Goal: Use online tool/utility: Use online tool/utility

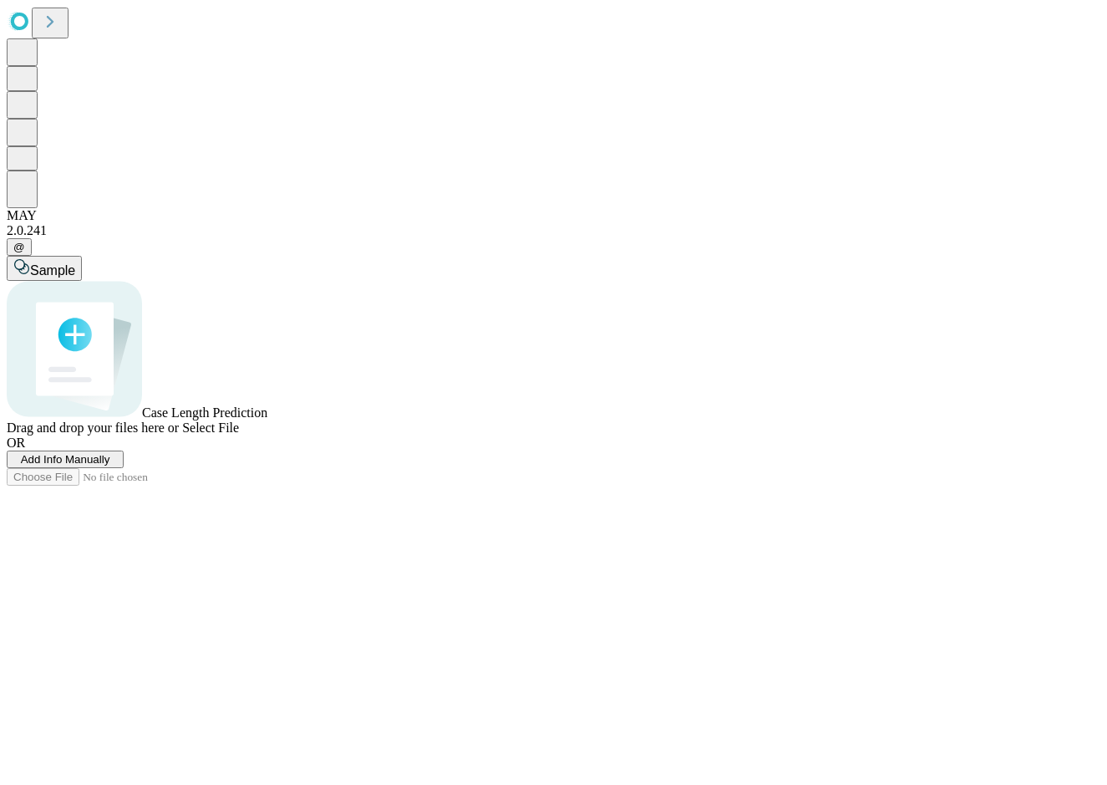
click at [110, 466] on span "Add Info Manually" at bounding box center [65, 459] width 89 height 13
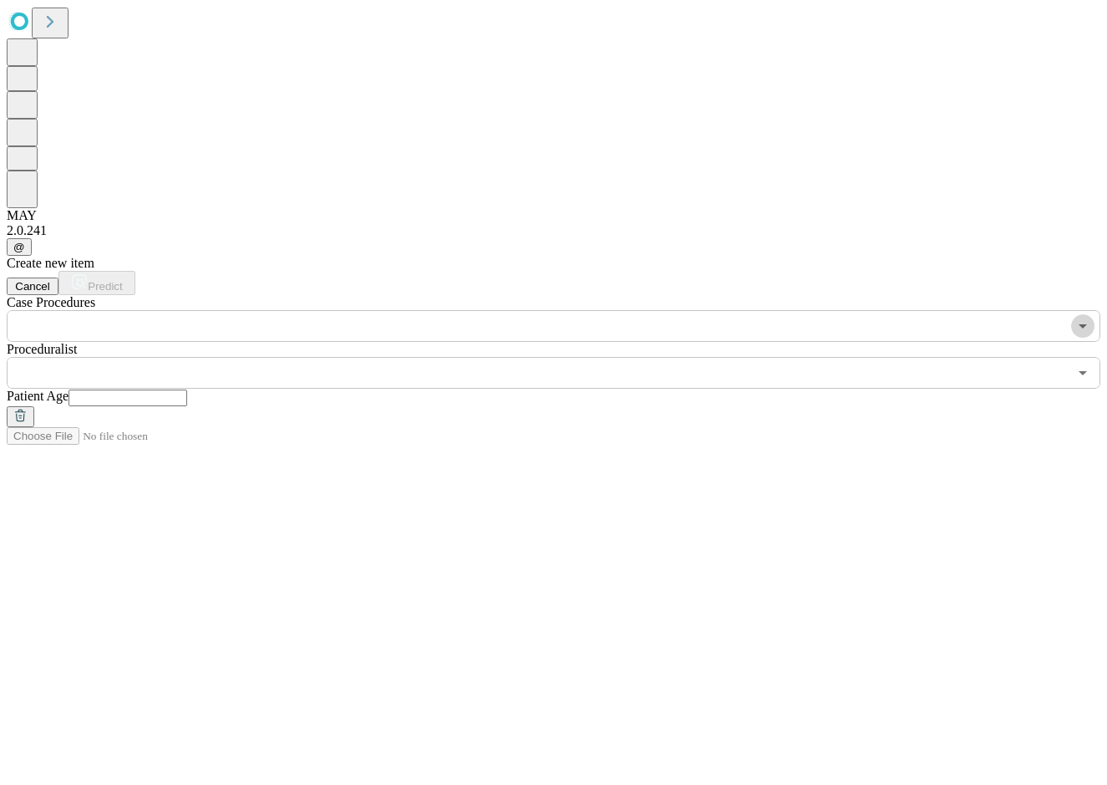
click at [1073, 316] on icon "Open" at bounding box center [1083, 326] width 20 height 20
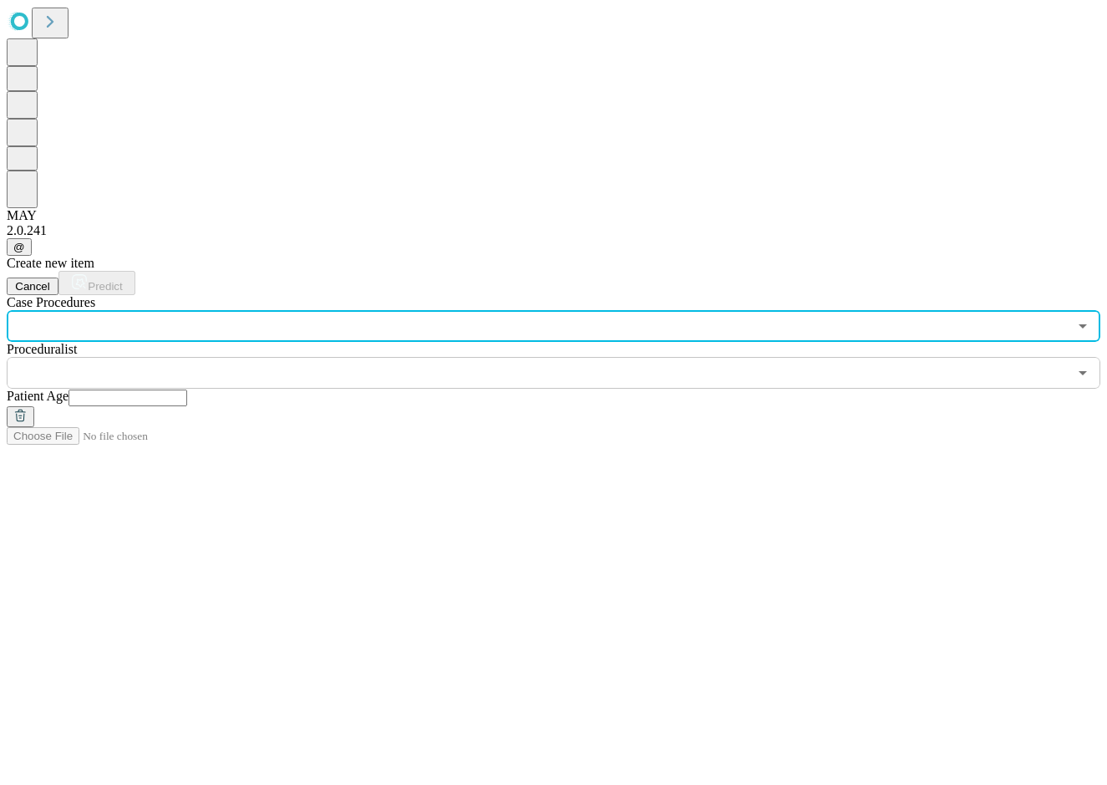
click at [257, 310] on input "text" at bounding box center [537, 326] width 1061 height 32
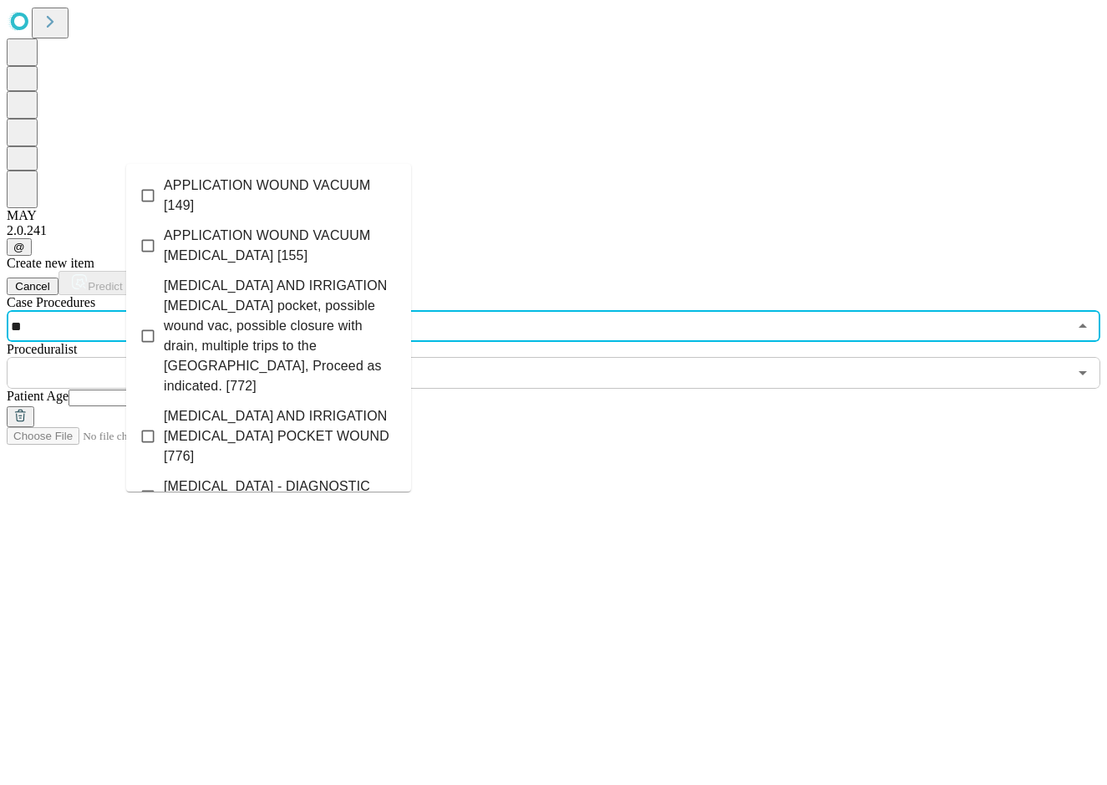
type input "*"
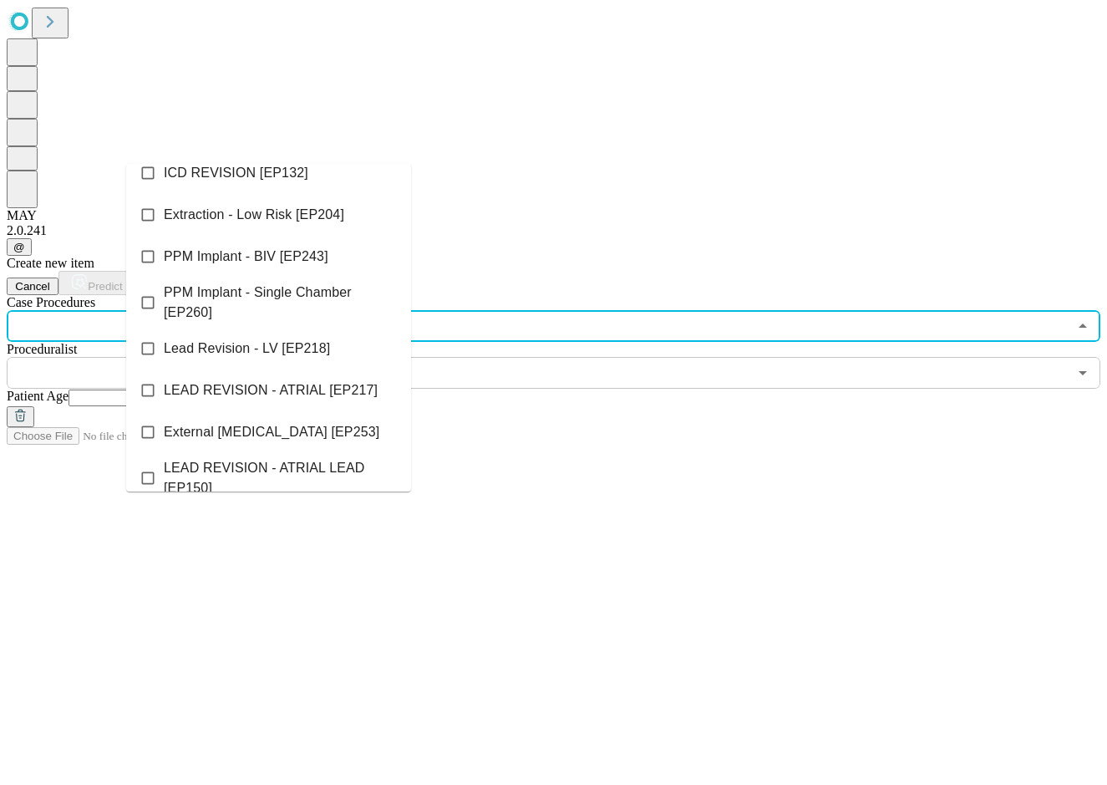
scroll to position [2968, 0]
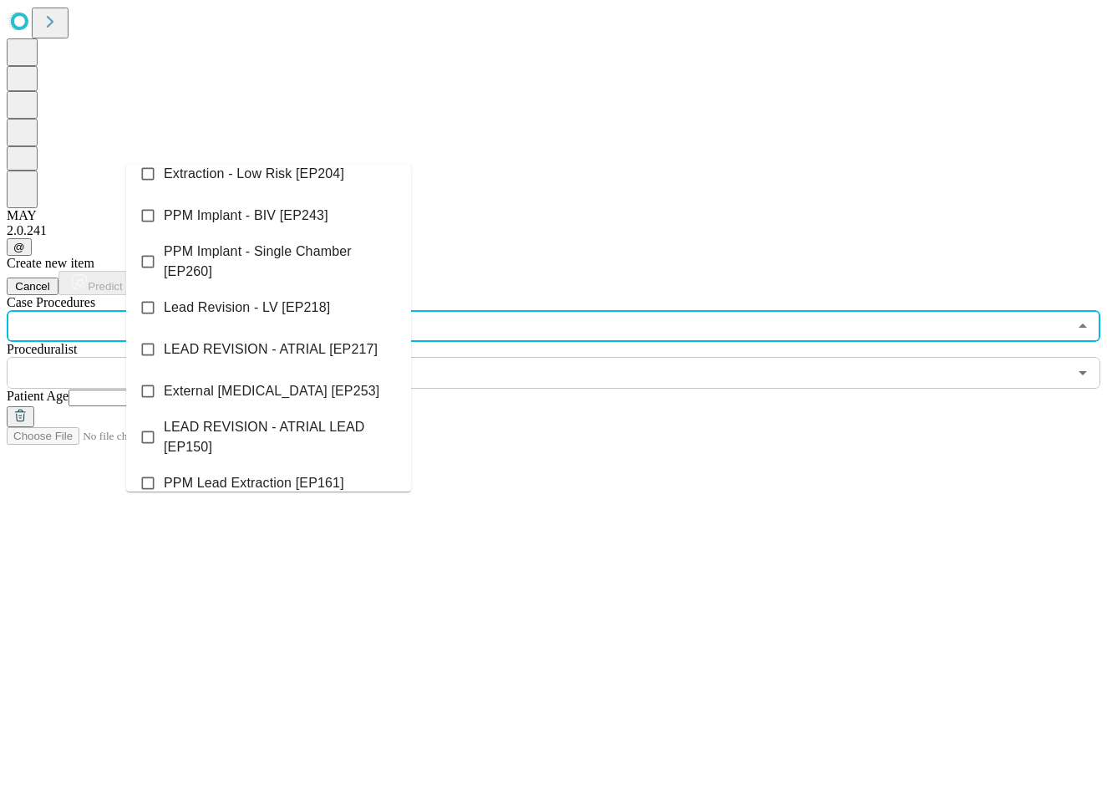
click at [218, 749] on span "ICD IMPLANT [EP264]" at bounding box center [233, 759] width 138 height 20
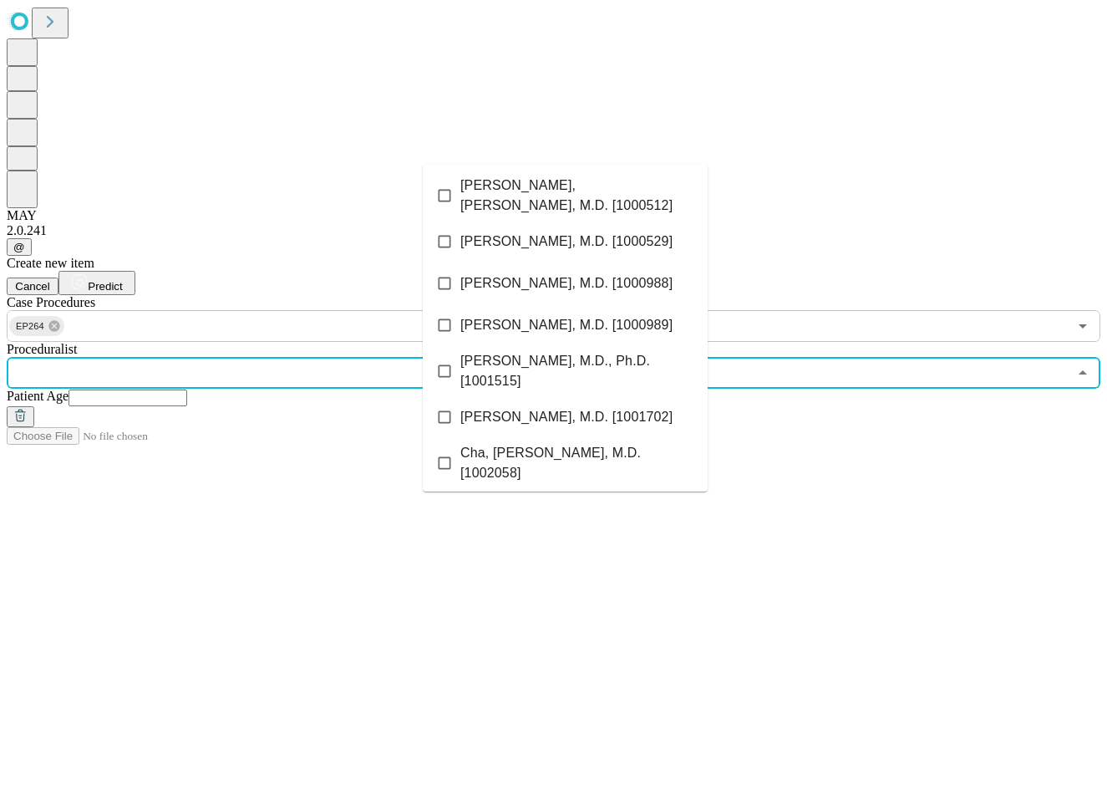
click at [478, 357] on input "text" at bounding box center [537, 373] width 1061 height 32
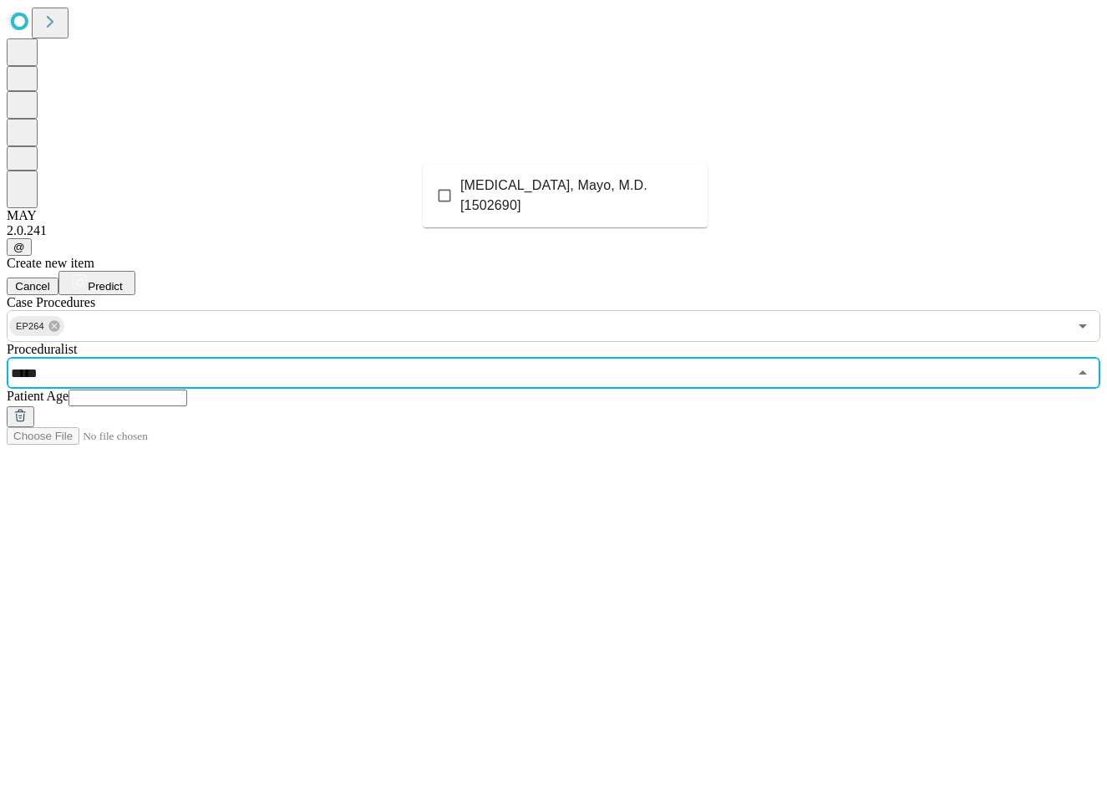
type input "******"
click at [546, 185] on span "[MEDICAL_DATA], Mayo, M.D. [1502690]" at bounding box center [578, 196] width 234 height 40
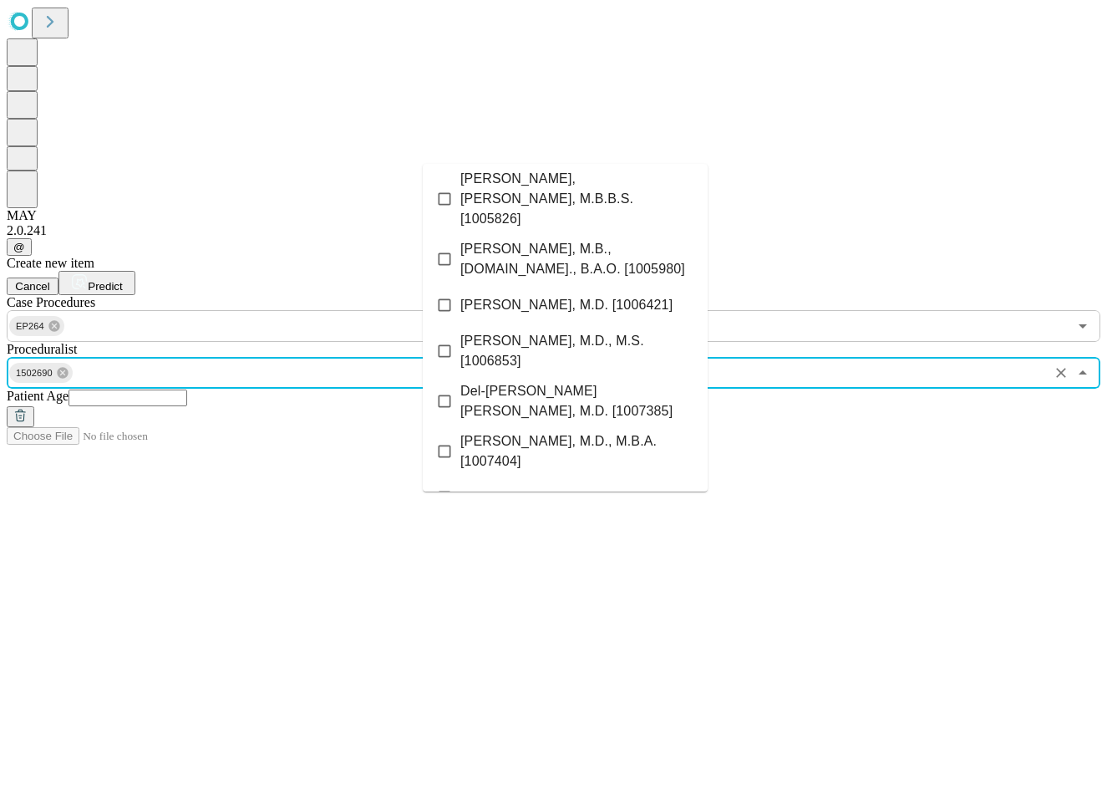
click at [187, 389] on input "text" at bounding box center [128, 397] width 119 height 17
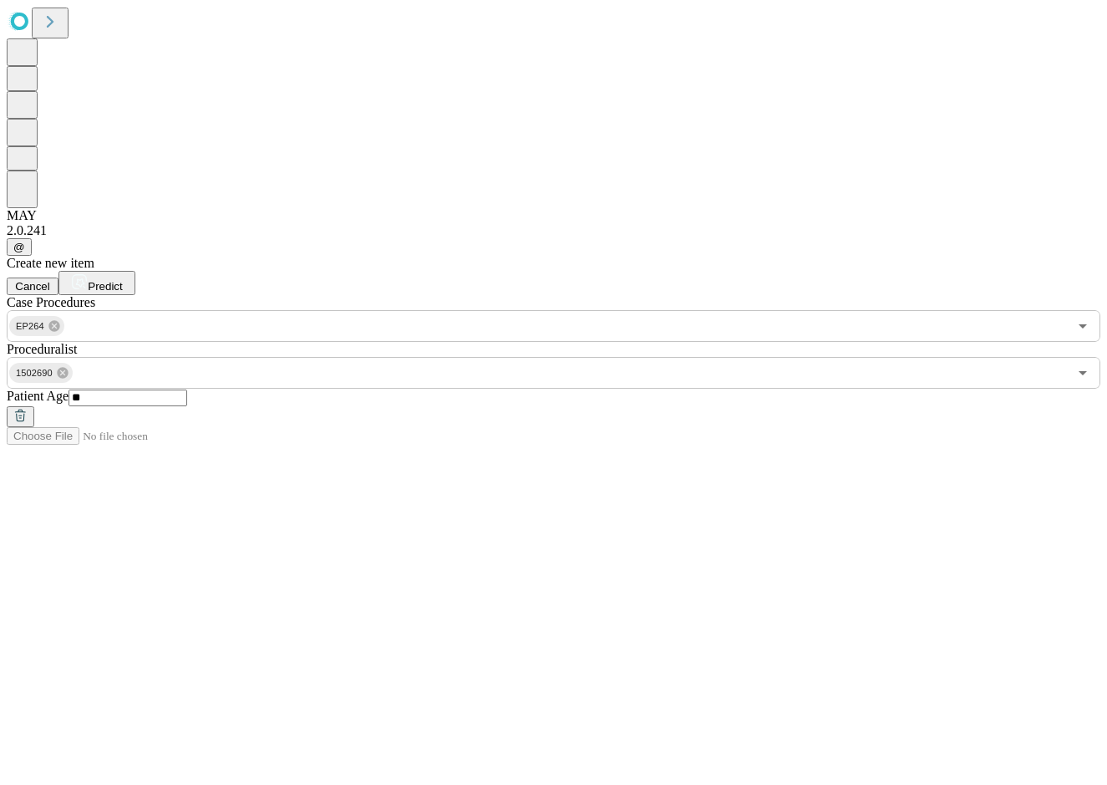
type input "**"
click at [851, 329] on div "Create new item Cancel Predict Case Procedures EP264 ​ Proceduralist 1502690 ​ …" at bounding box center [554, 341] width 1094 height 171
click at [122, 280] on span "Predict" at bounding box center [105, 286] width 34 height 13
